Goal: Information Seeking & Learning: Learn about a topic

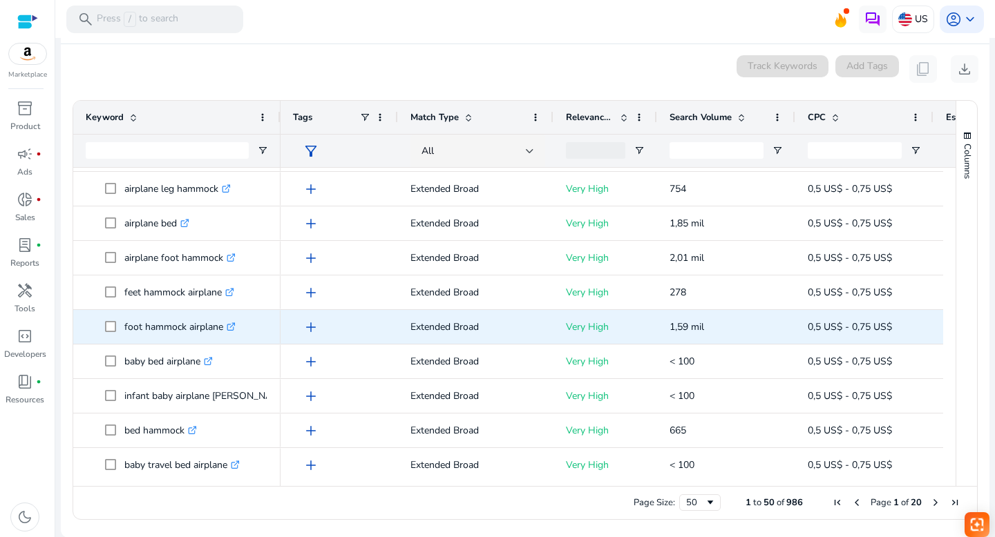
scroll to position [9, 0]
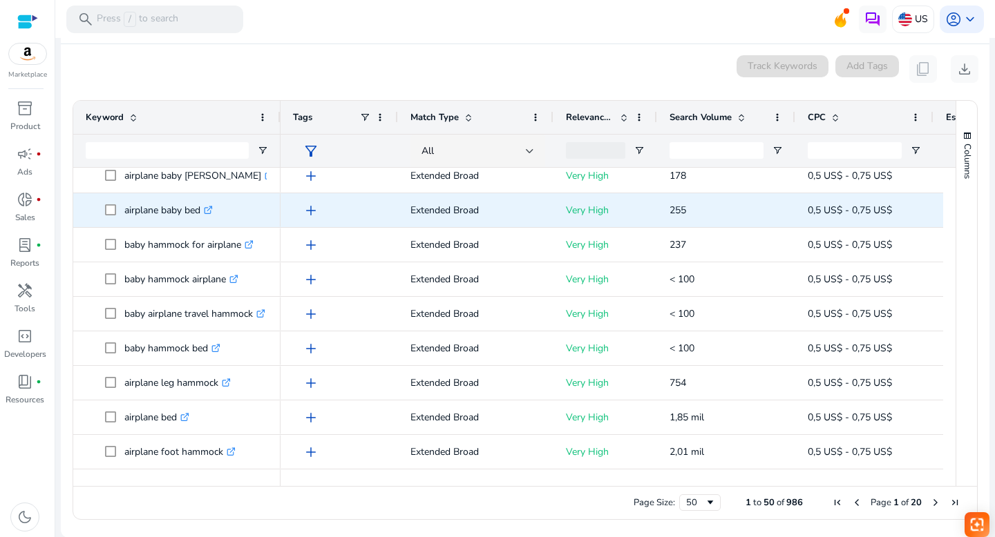
click at [212, 206] on icon ".st0{fill:#2c8af8}" at bounding box center [208, 210] width 9 height 9
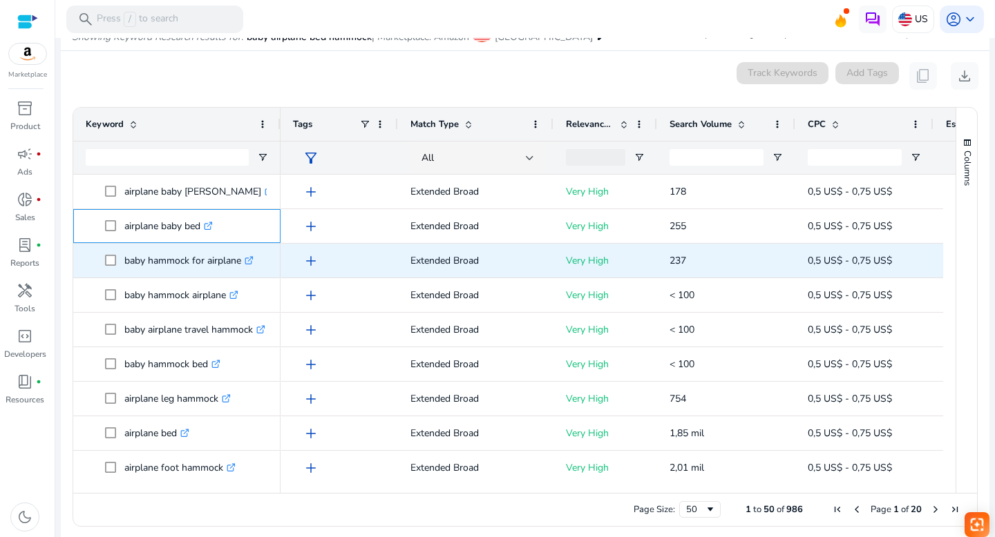
scroll to position [160, 0]
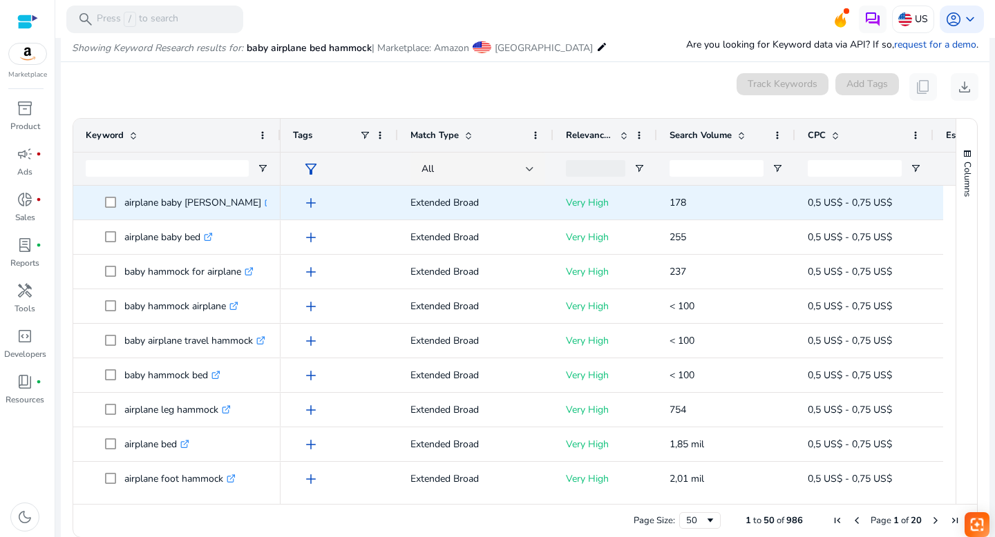
click at [265, 200] on icon ".st0{fill:#2c8af8}" at bounding box center [269, 202] width 9 height 9
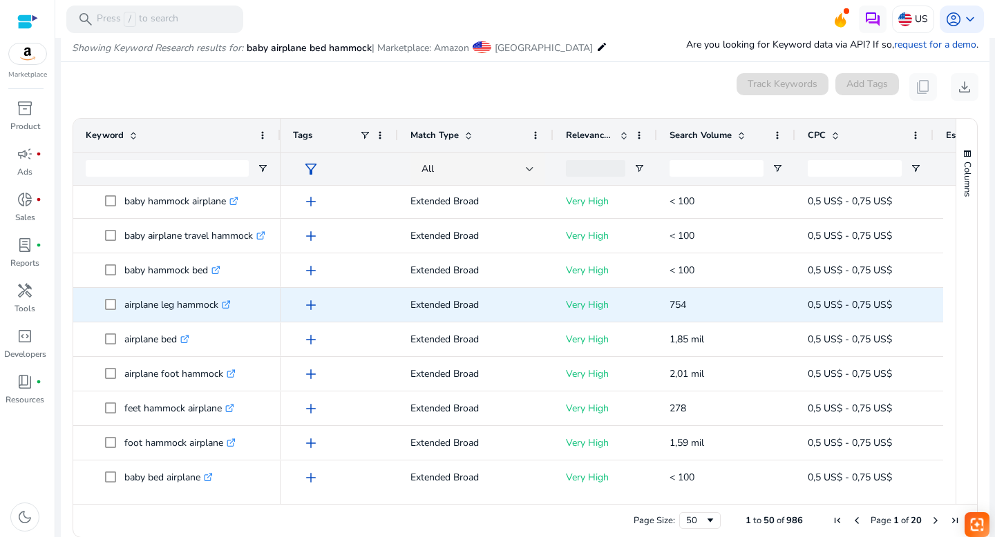
scroll to position [106, 0]
click at [229, 302] on icon ".st0{fill:#2c8af8}" at bounding box center [226, 303] width 9 height 9
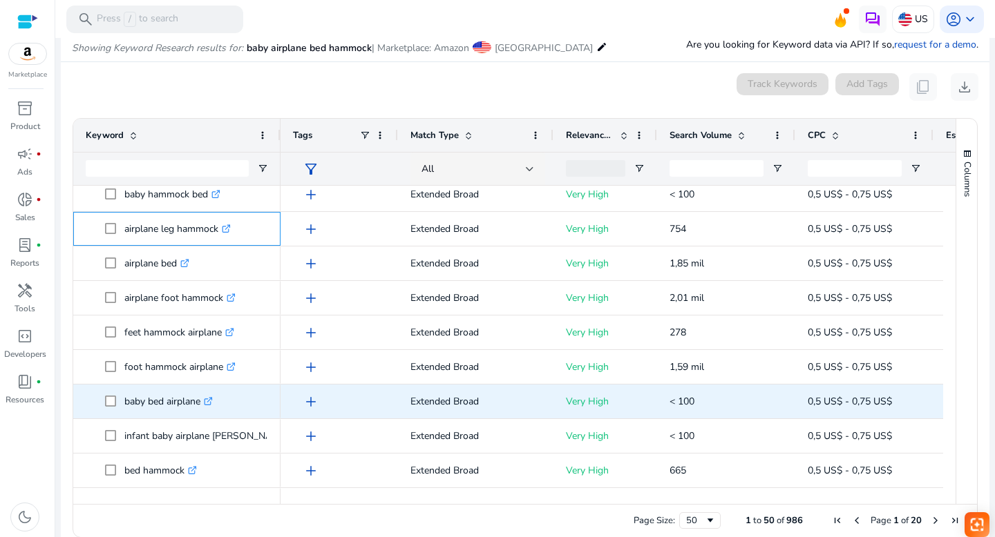
scroll to position [0, 0]
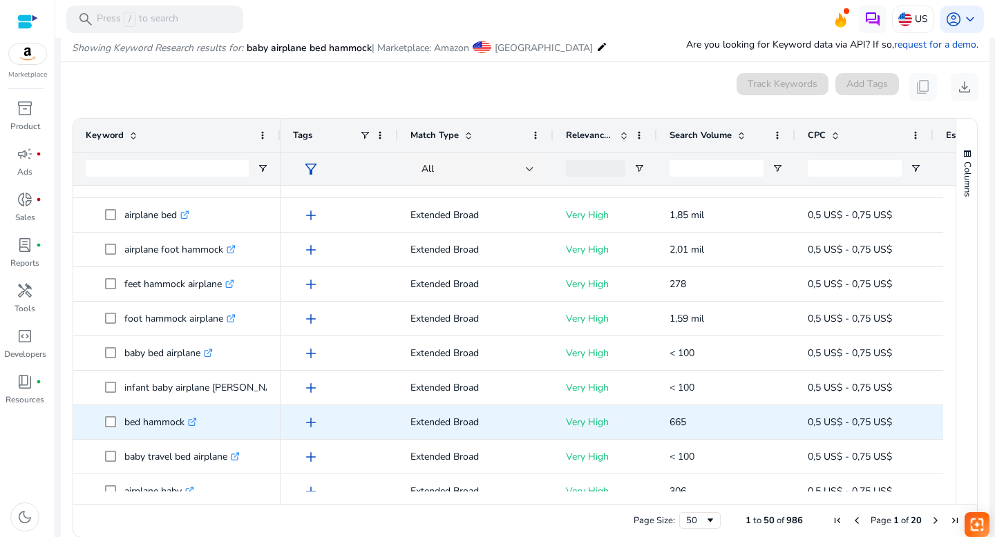
click at [196, 421] on icon ".st0{fill:#2c8af8}" at bounding box center [192, 422] width 9 height 9
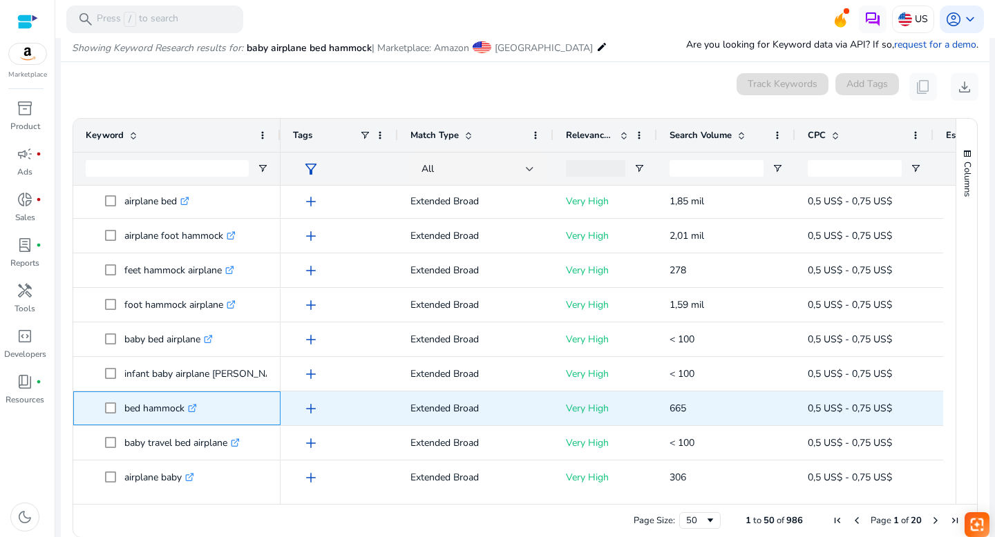
scroll to position [318, 0]
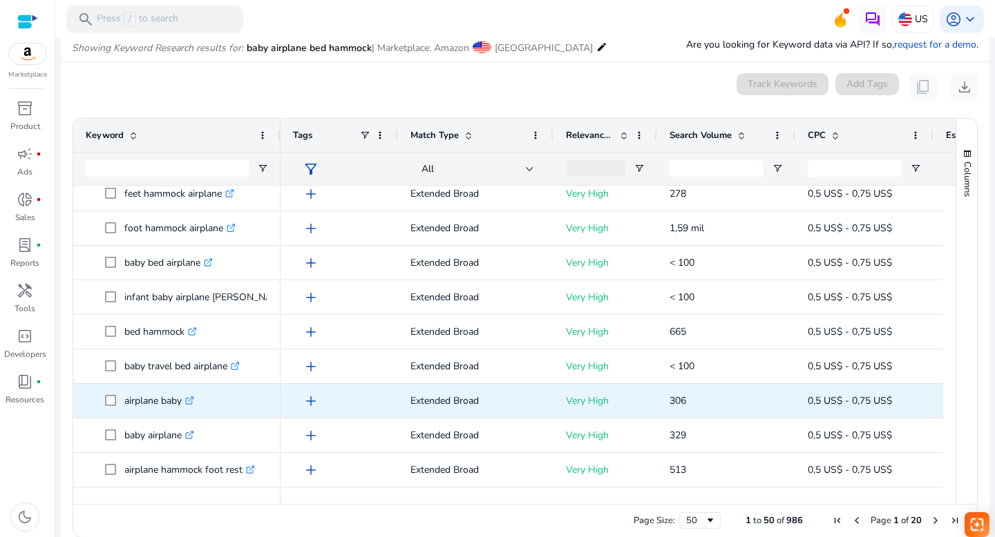
click at [193, 399] on icon ".st0{fill:#2c8af8}" at bounding box center [189, 400] width 9 height 9
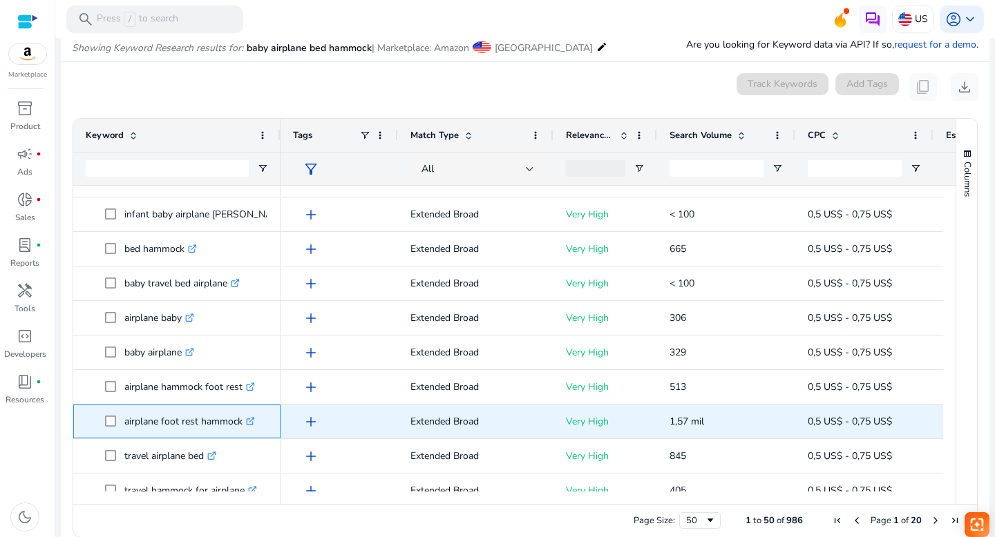
click at [252, 419] on icon ".st0{fill:#2c8af8}" at bounding box center [250, 421] width 9 height 9
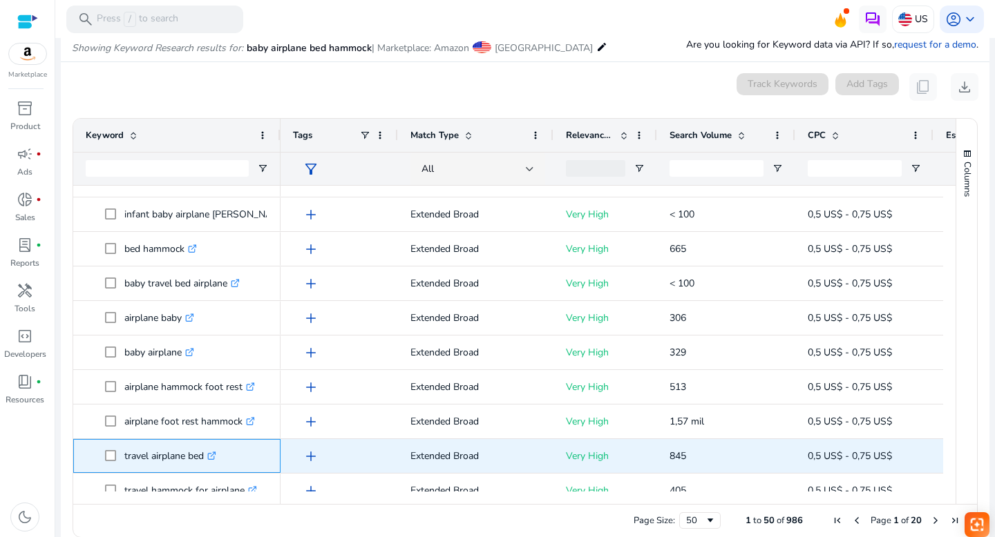
click at [216, 454] on icon ".st0{fill:#2c8af8}" at bounding box center [211, 456] width 9 height 9
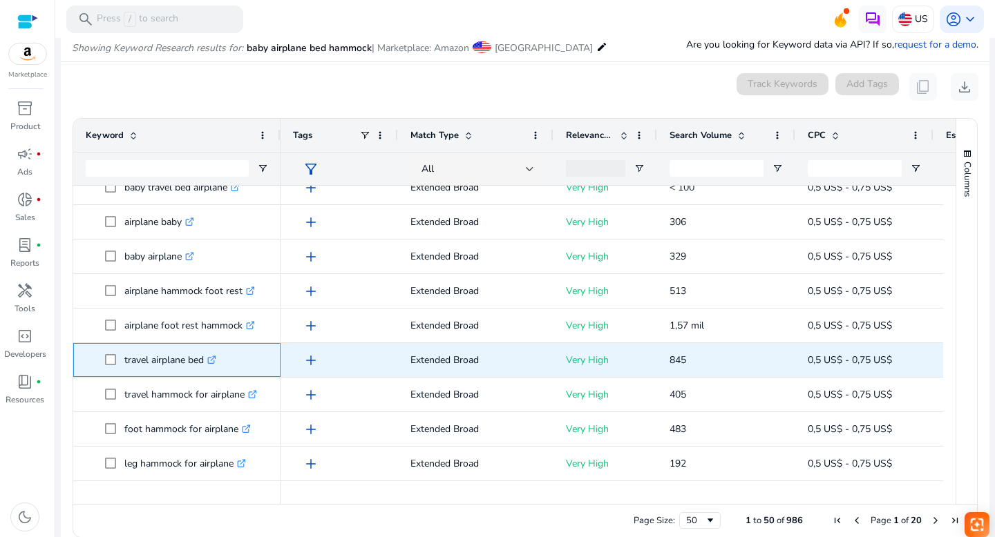
scroll to position [566, 0]
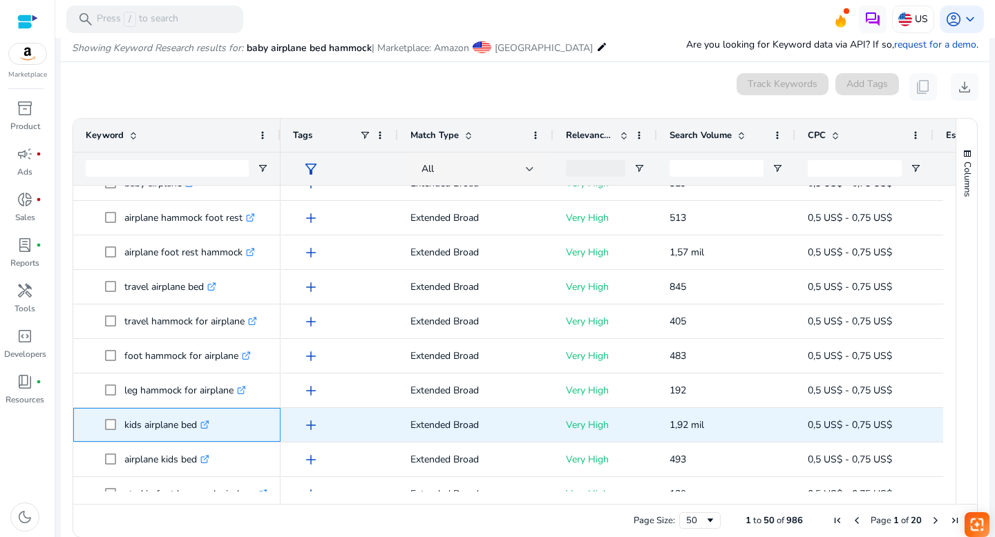
click at [207, 423] on icon ".st0{fill:#2c8af8}" at bounding box center [204, 425] width 9 height 9
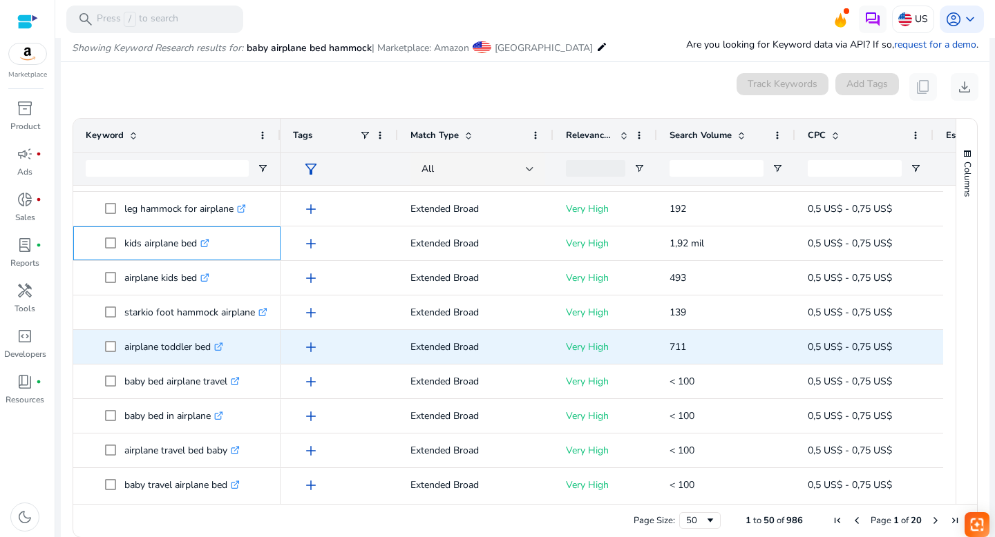
scroll to position [758, 0]
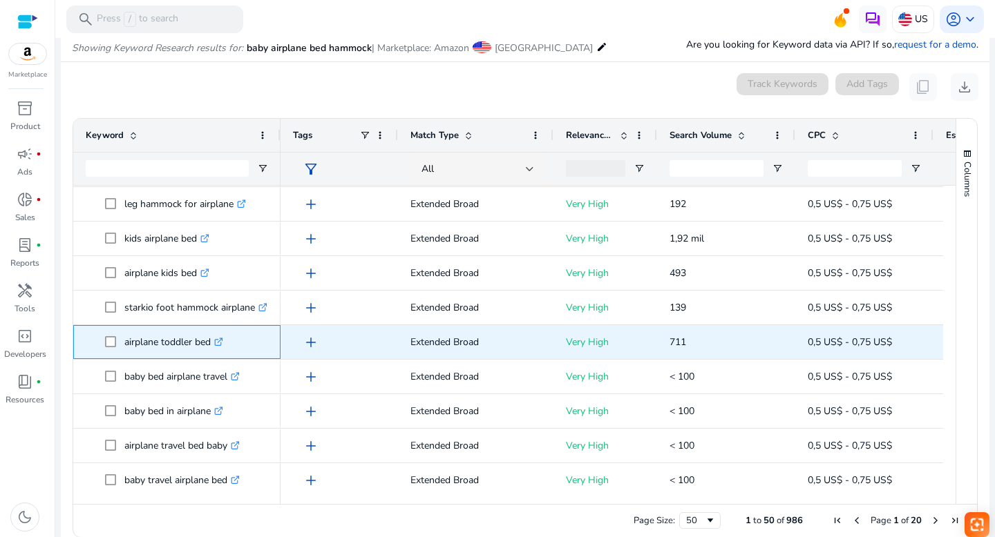
click at [221, 341] on icon ".st0{fill:#2c8af8}" at bounding box center [218, 342] width 9 height 9
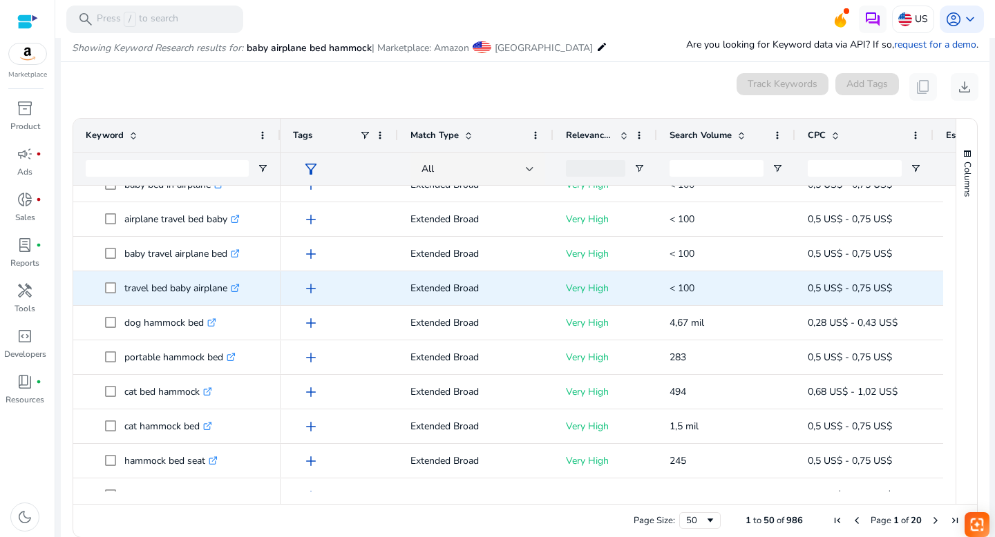
scroll to position [987, 0]
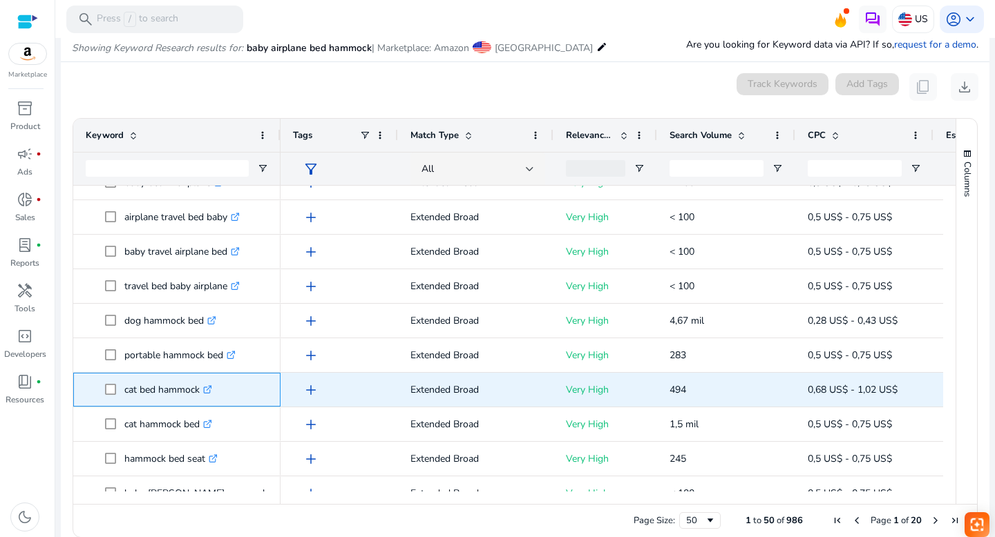
click at [212, 388] on icon ".st0{fill:#2c8af8}" at bounding box center [207, 389] width 9 height 9
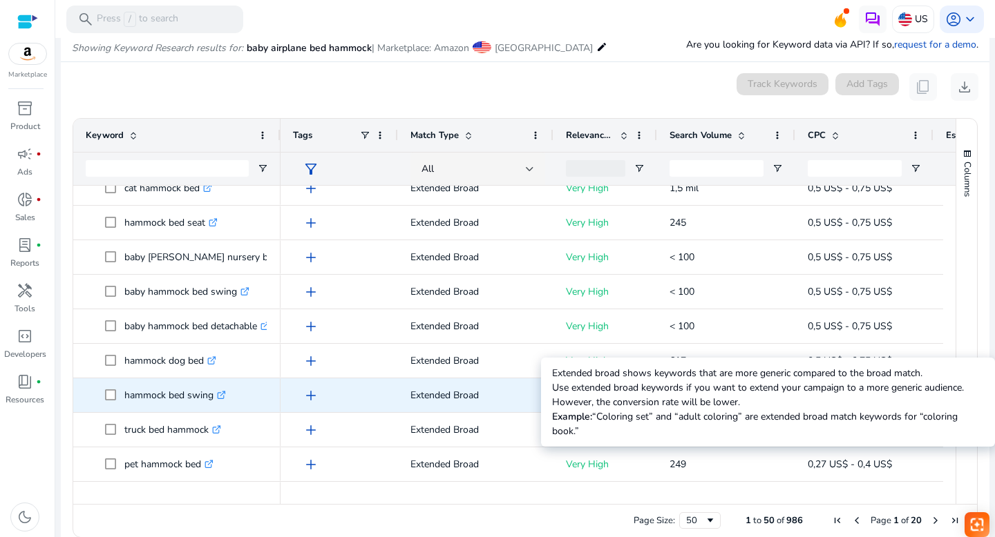
scroll to position [1311, 0]
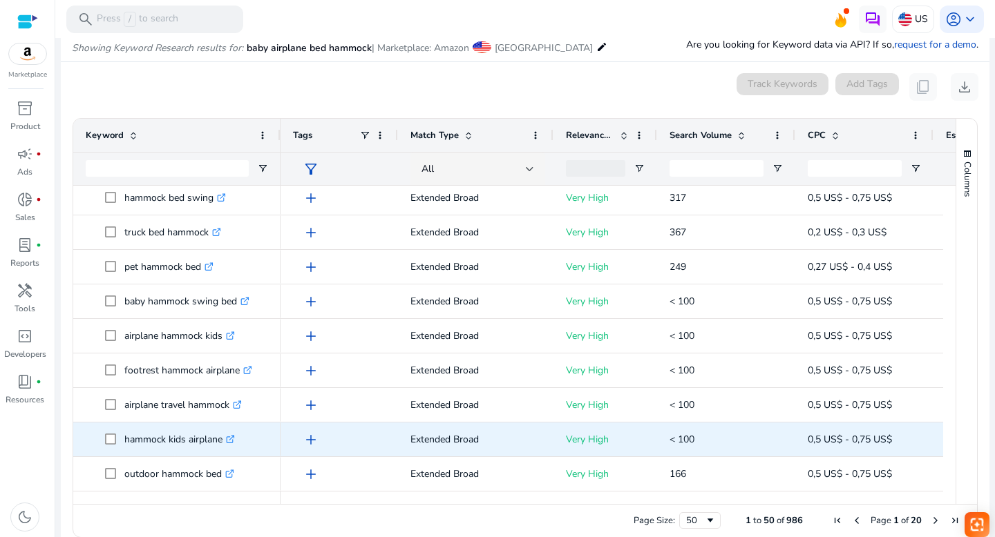
click at [235, 439] on icon ".st0{fill:#2c8af8}" at bounding box center [230, 439] width 9 height 9
